Goal: Task Accomplishment & Management: Use online tool/utility

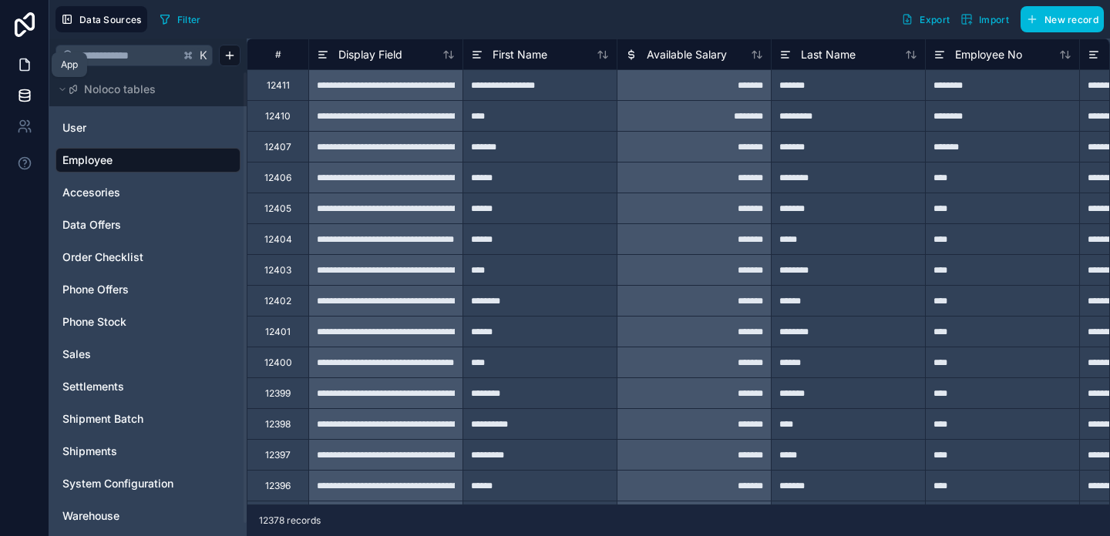
click at [25, 59] on icon at bounding box center [24, 65] width 9 height 12
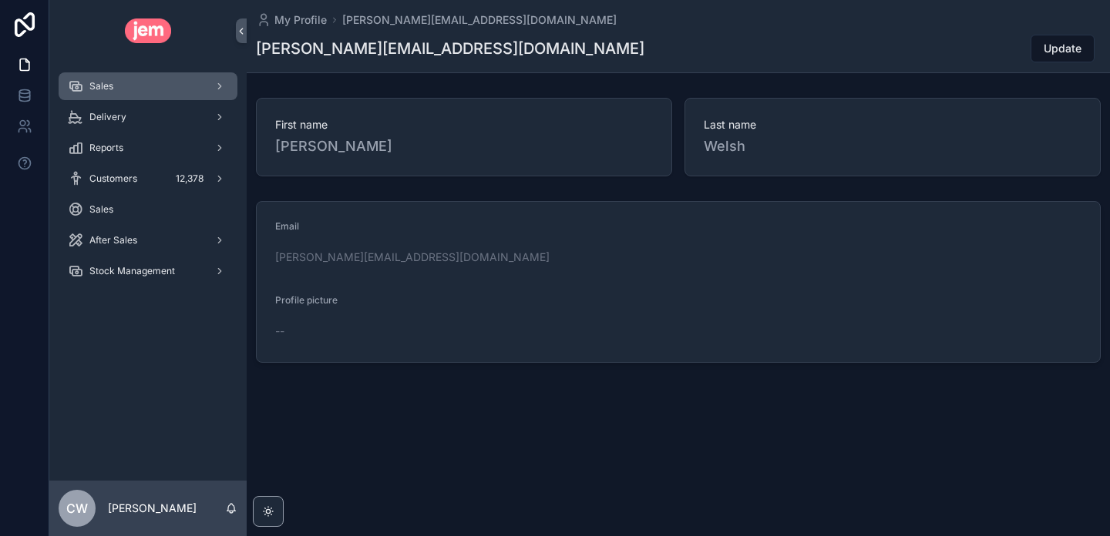
click at [134, 93] on div "Sales" at bounding box center [148, 86] width 160 height 25
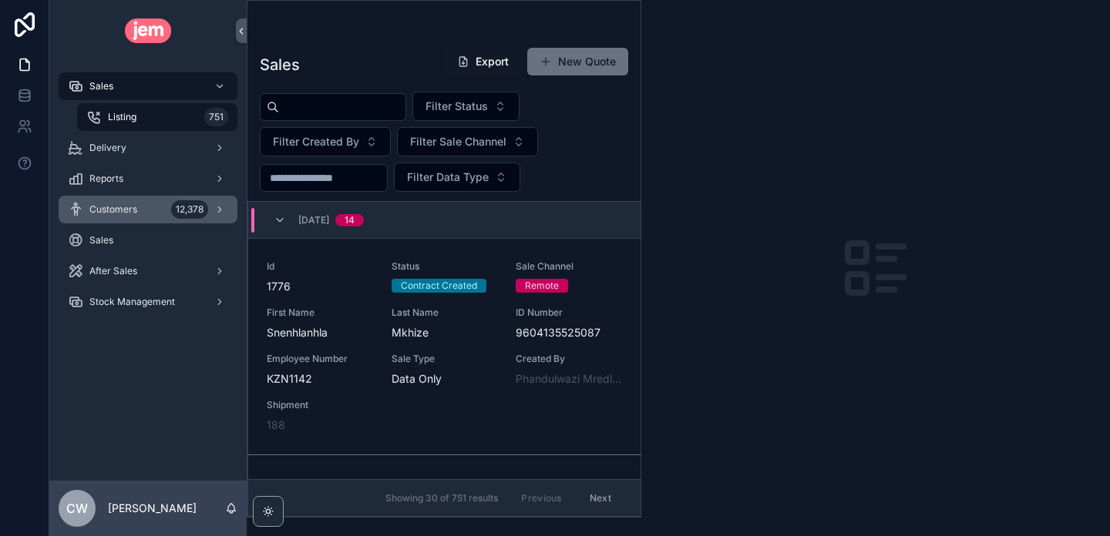
click at [126, 210] on span "Customers" at bounding box center [113, 209] width 48 height 12
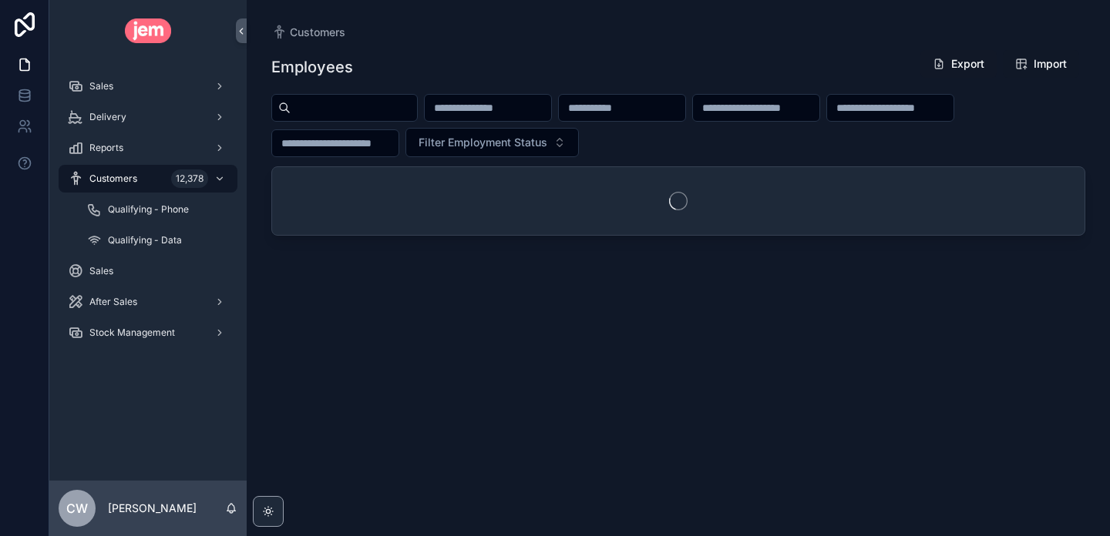
click at [1039, 69] on span "Import" at bounding box center [1050, 63] width 33 height 15
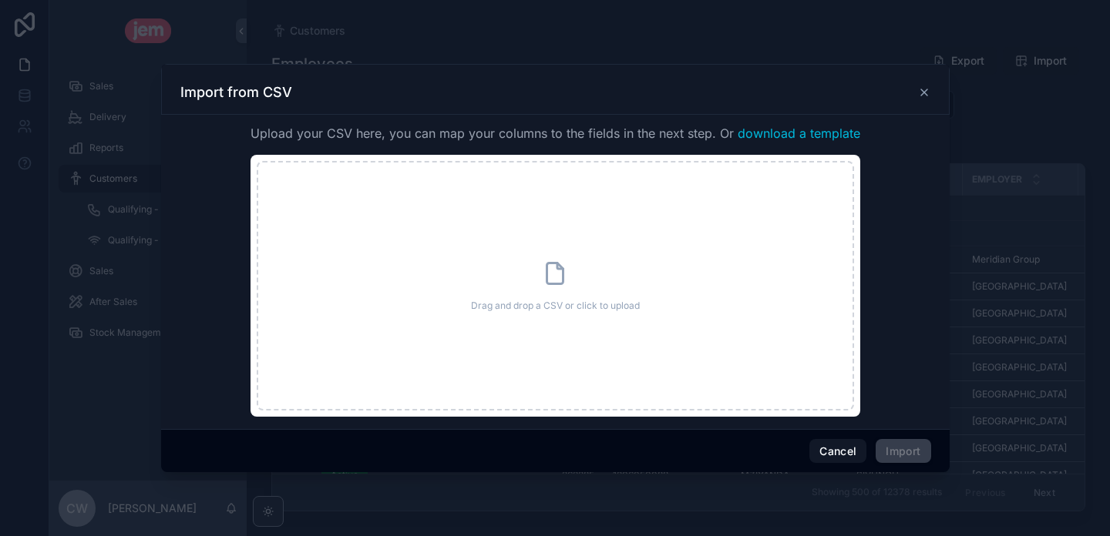
click at [785, 133] on span "download a template" at bounding box center [799, 133] width 123 height 18
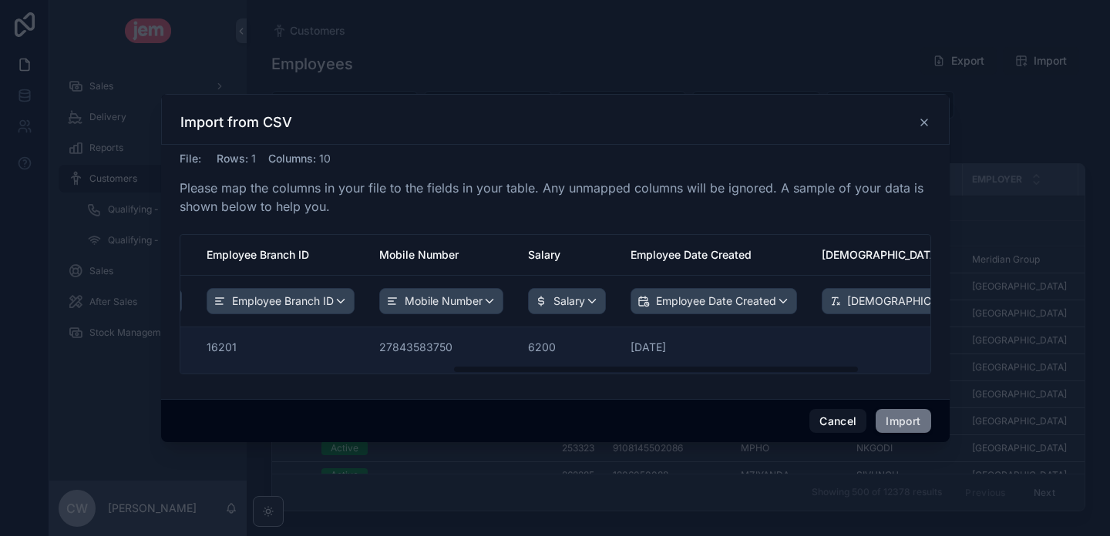
scroll to position [0, 631]
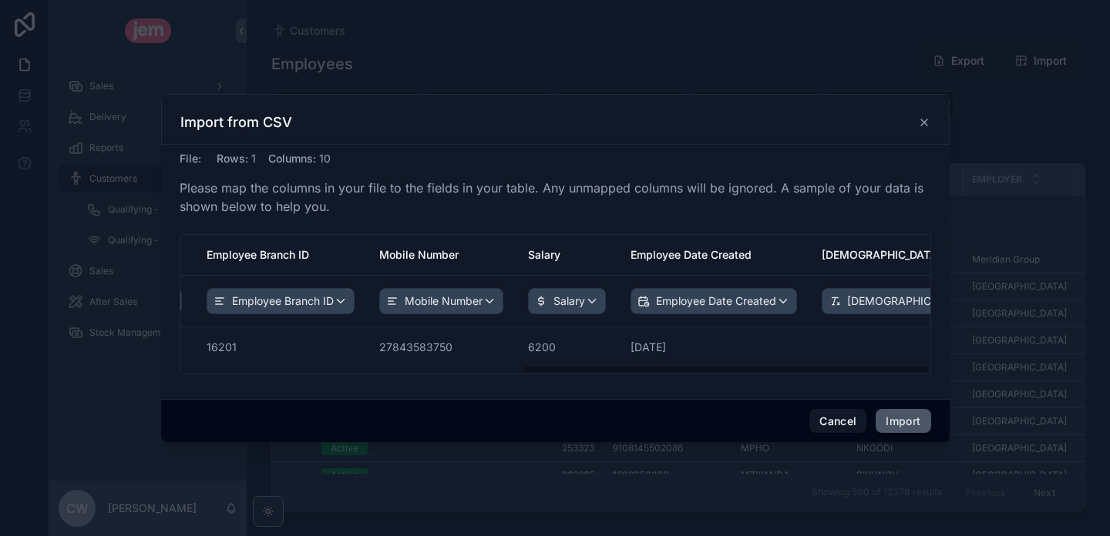
click at [901, 426] on button "Import" at bounding box center [903, 421] width 55 height 25
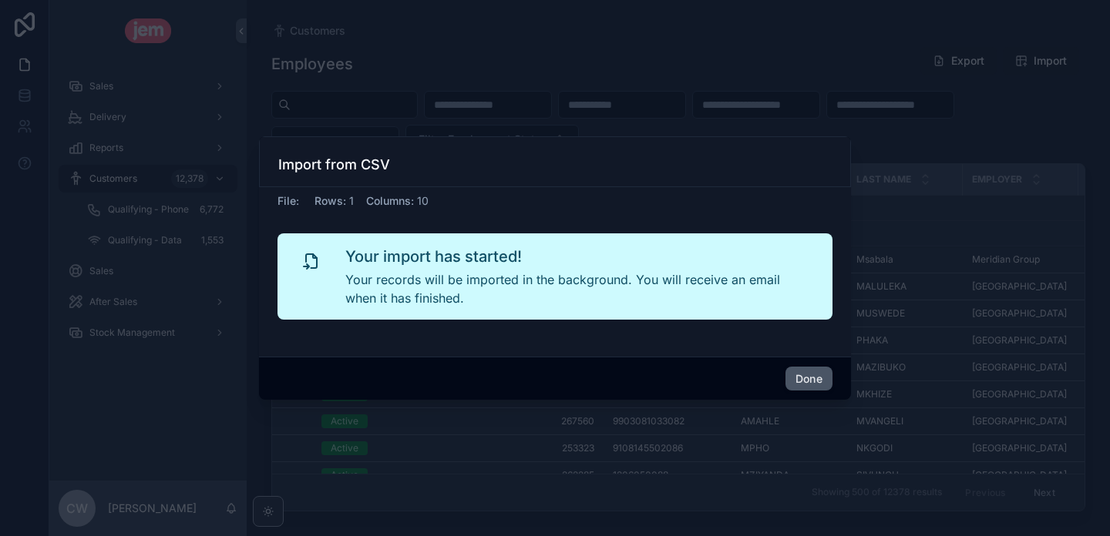
click at [808, 370] on button "Done" at bounding box center [808, 379] width 47 height 25
